Goal: Transaction & Acquisition: Download file/media

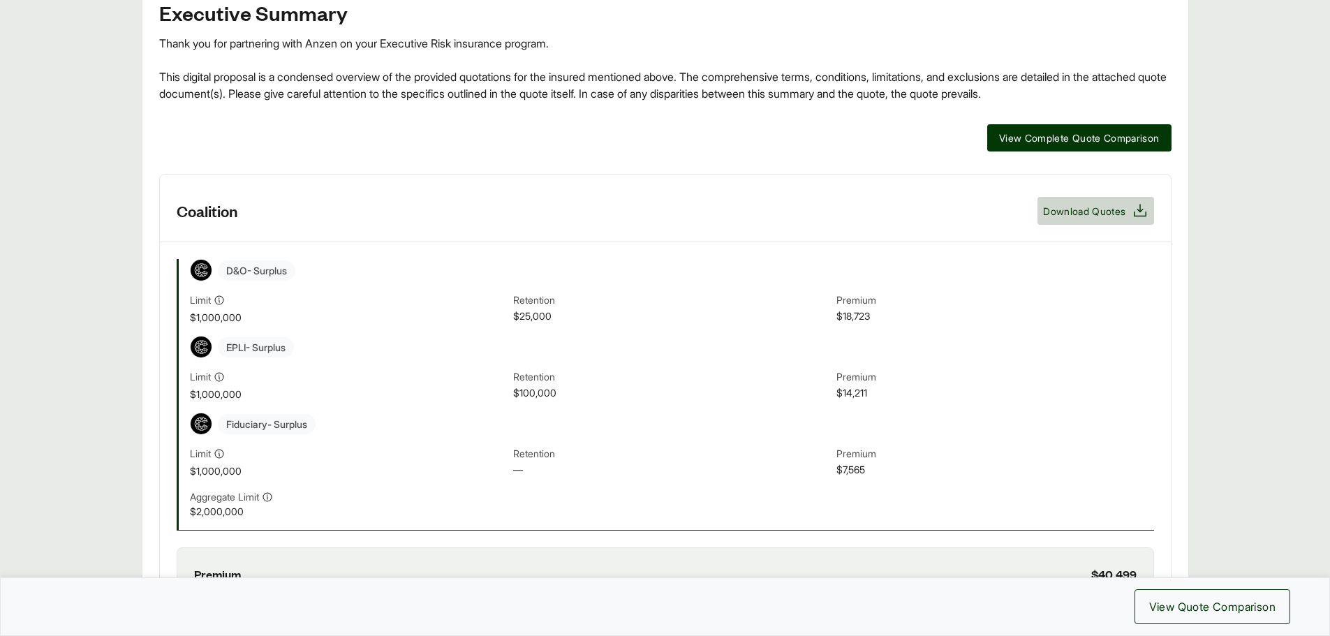
scroll to position [140, 0]
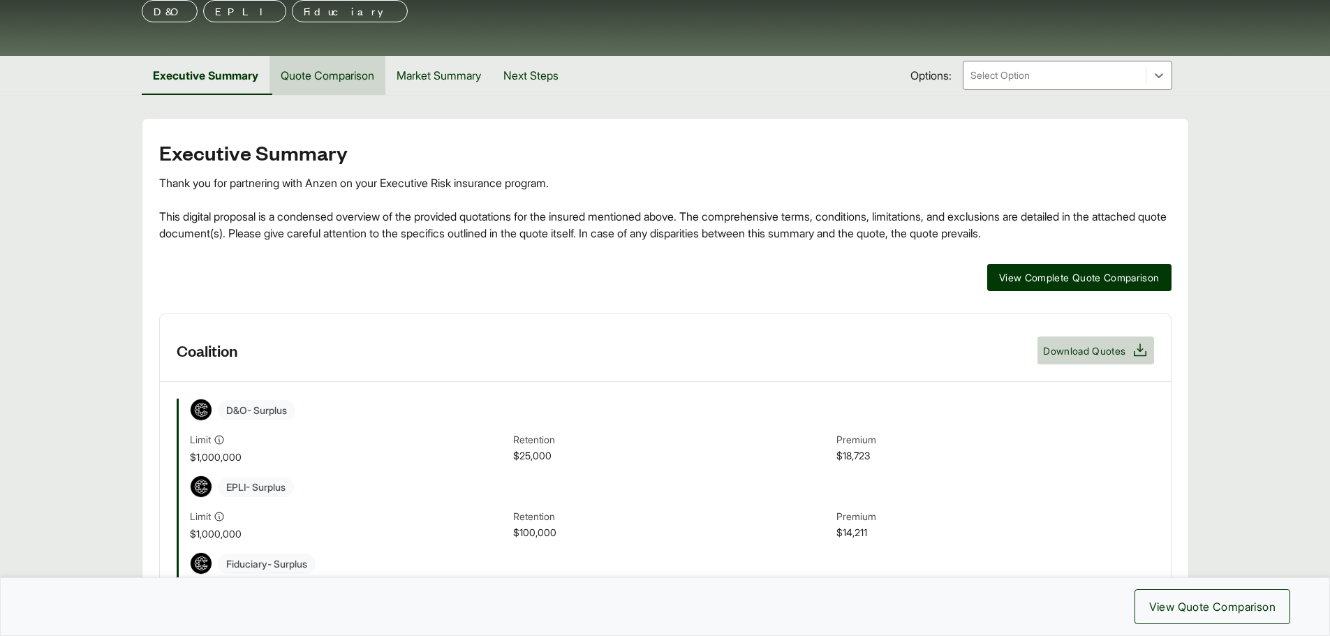
click at [341, 79] on button "Quote Comparison" at bounding box center [327, 75] width 116 height 39
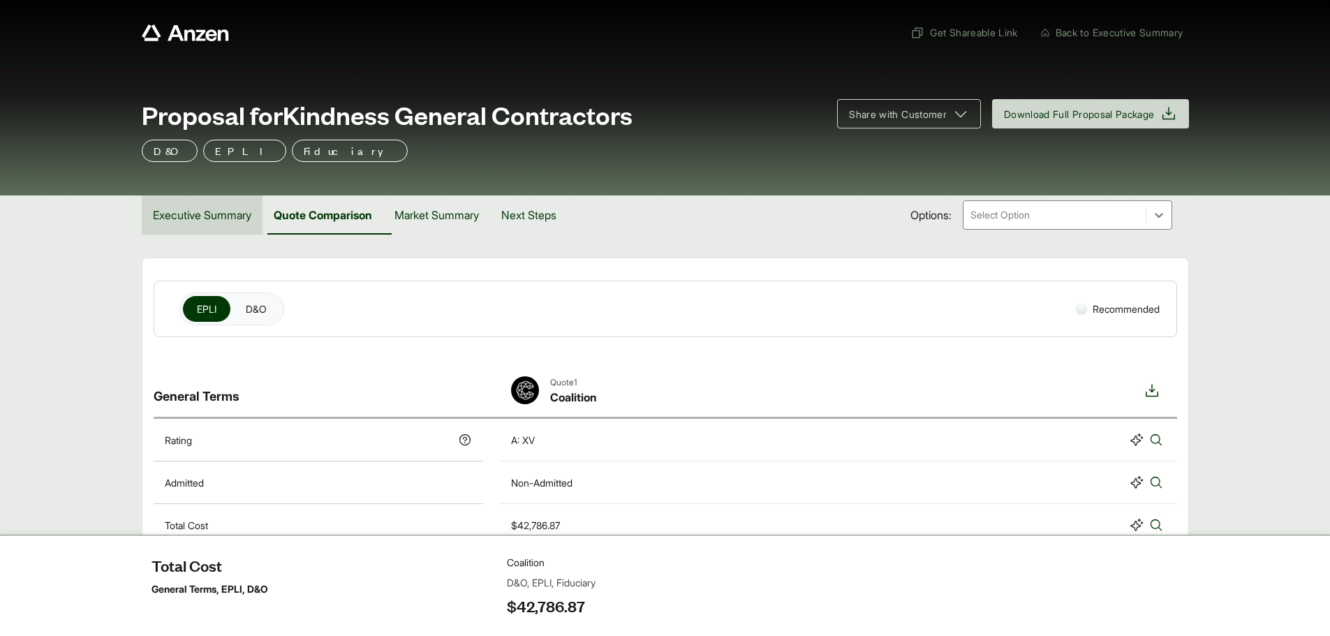
click at [214, 220] on button "Executive Summary" at bounding box center [202, 214] width 121 height 39
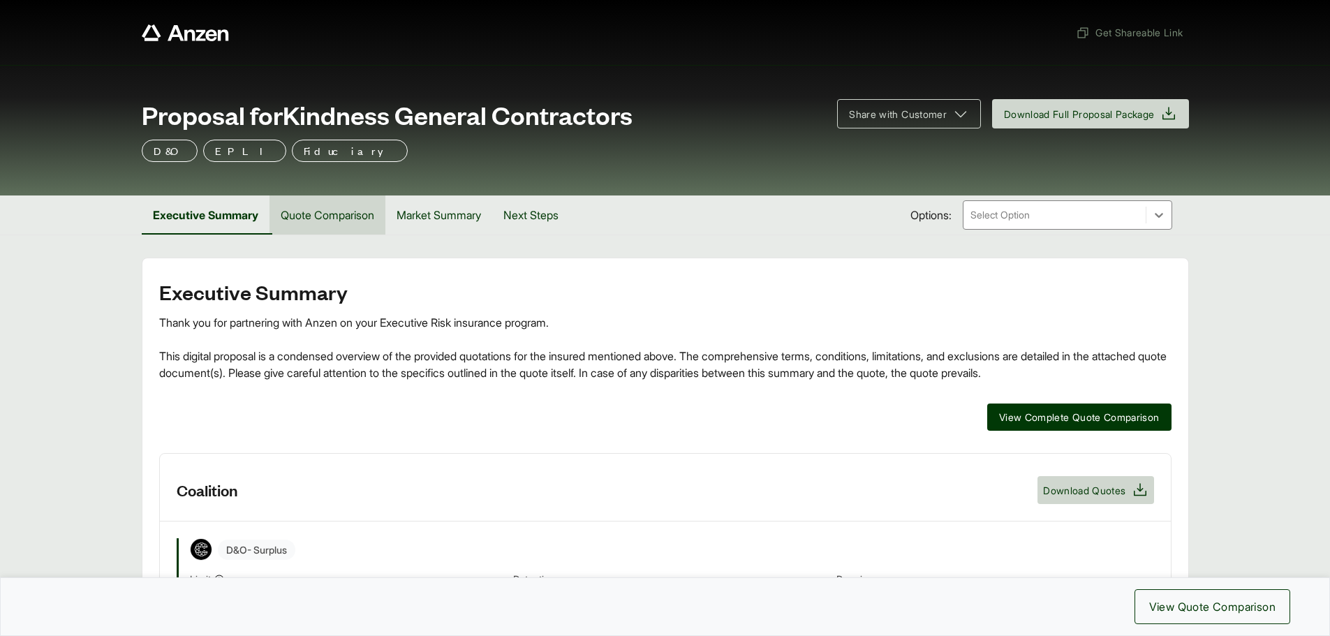
click at [306, 219] on button "Quote Comparison" at bounding box center [327, 214] width 116 height 39
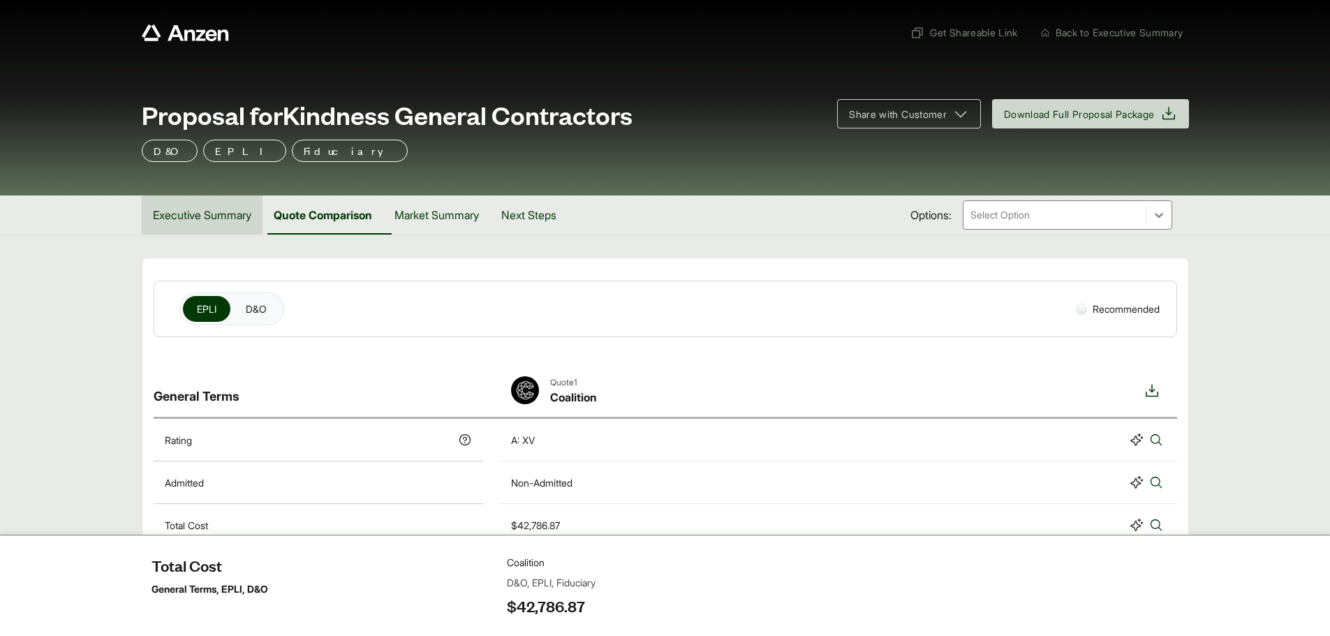
click at [177, 217] on button "Executive Summary" at bounding box center [202, 214] width 121 height 39
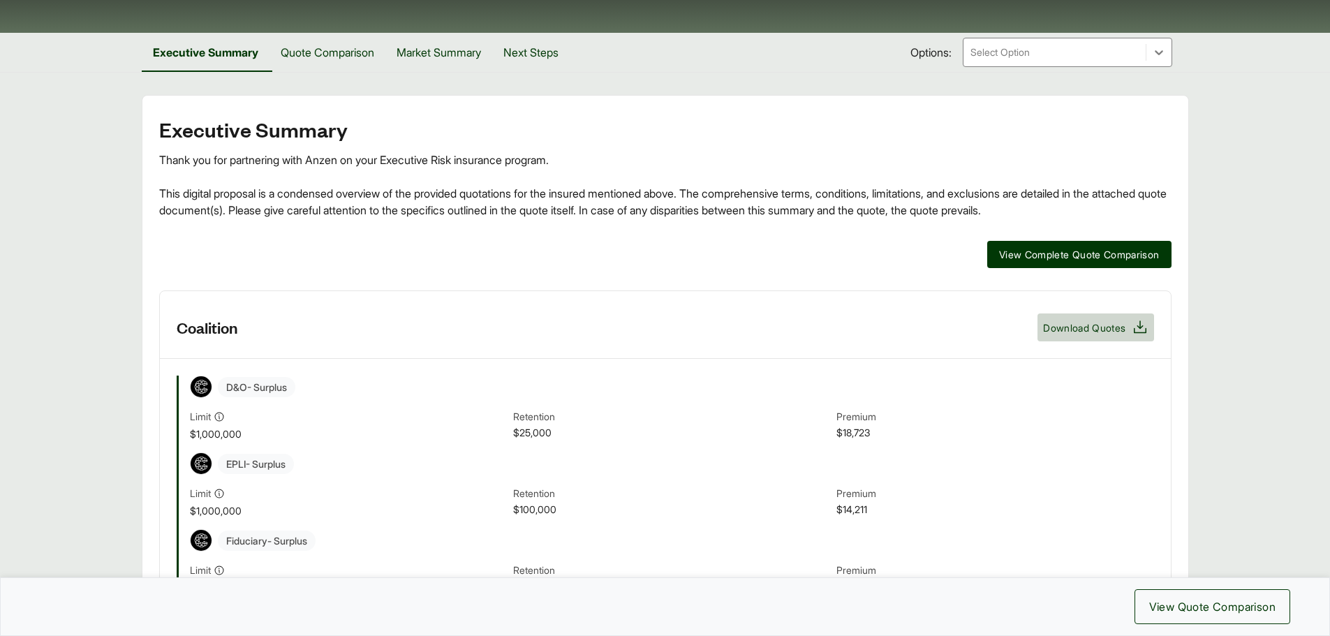
scroll to position [209, 0]
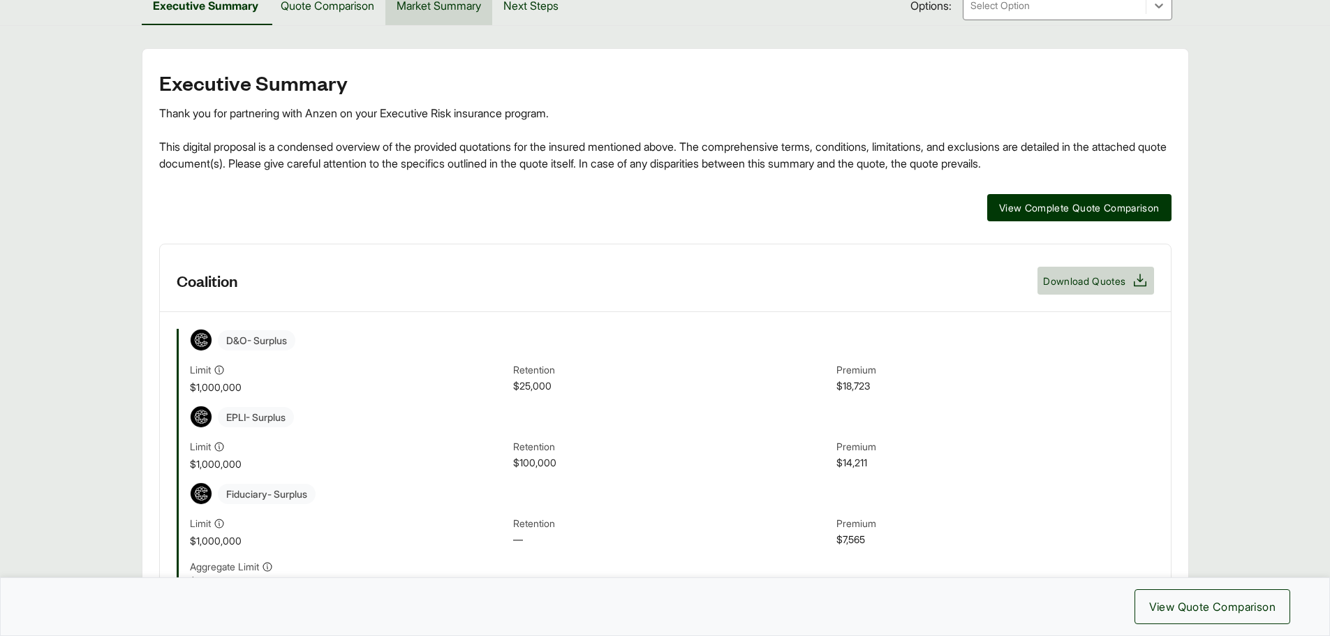
click at [445, 10] on button "Market Summary" at bounding box center [438, 5] width 107 height 39
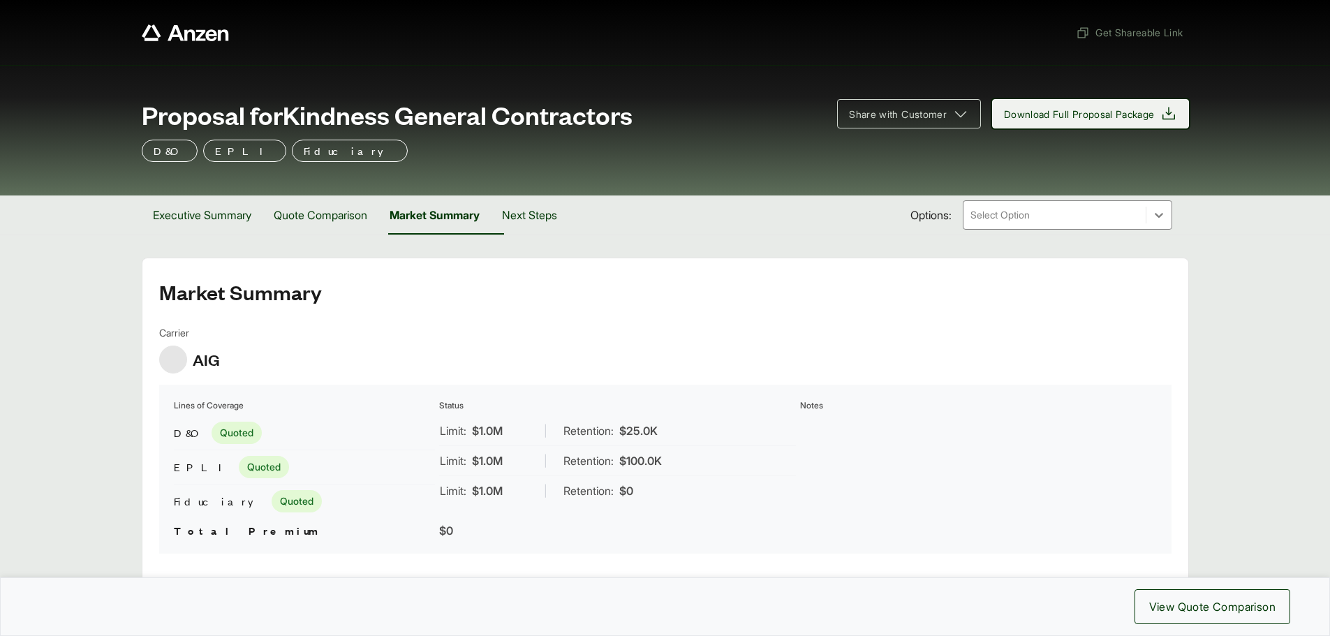
click at [1041, 112] on span "Download Full Proposal Package" at bounding box center [1079, 114] width 151 height 15
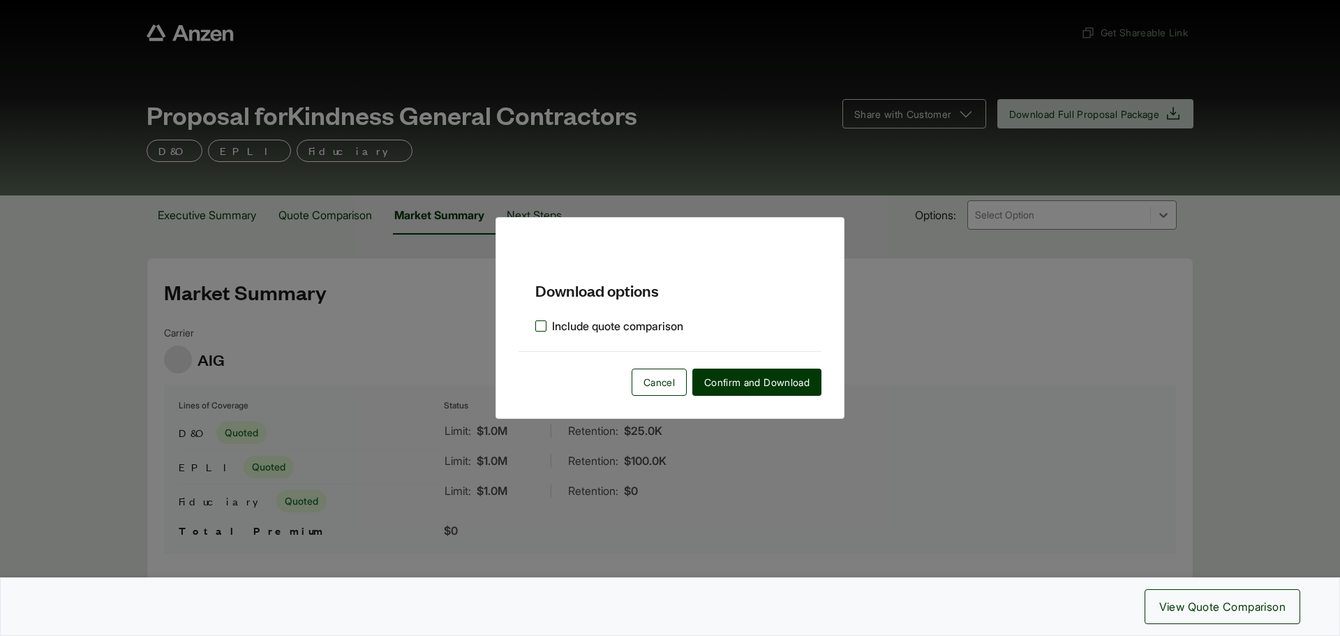
click at [653, 329] on label "Include quote comparison" at bounding box center [609, 326] width 148 height 17
click at [732, 381] on span "Confirm and Download" at bounding box center [756, 382] width 105 height 15
